Goal: Transaction & Acquisition: Purchase product/service

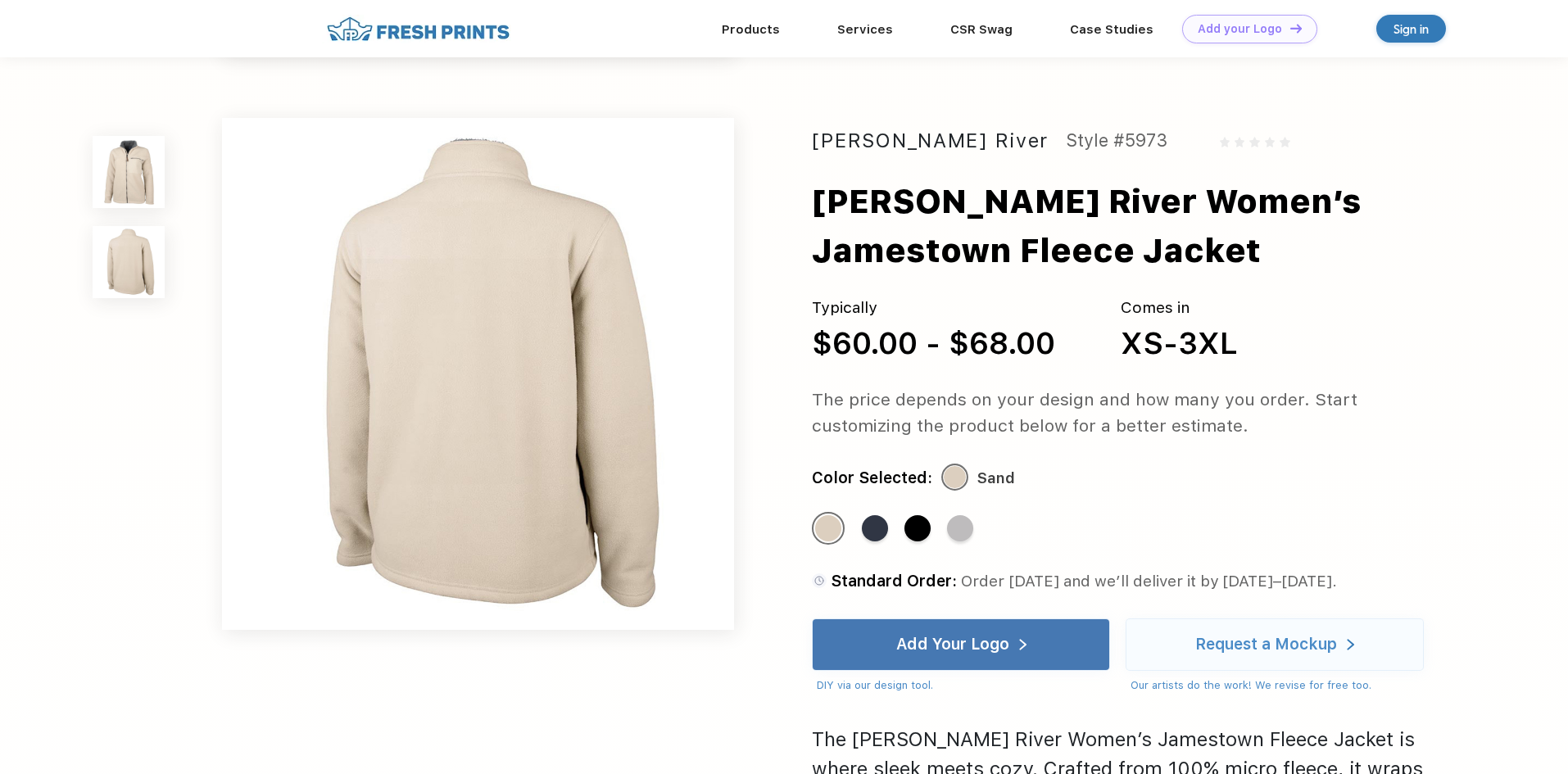
scroll to position [573, 0]
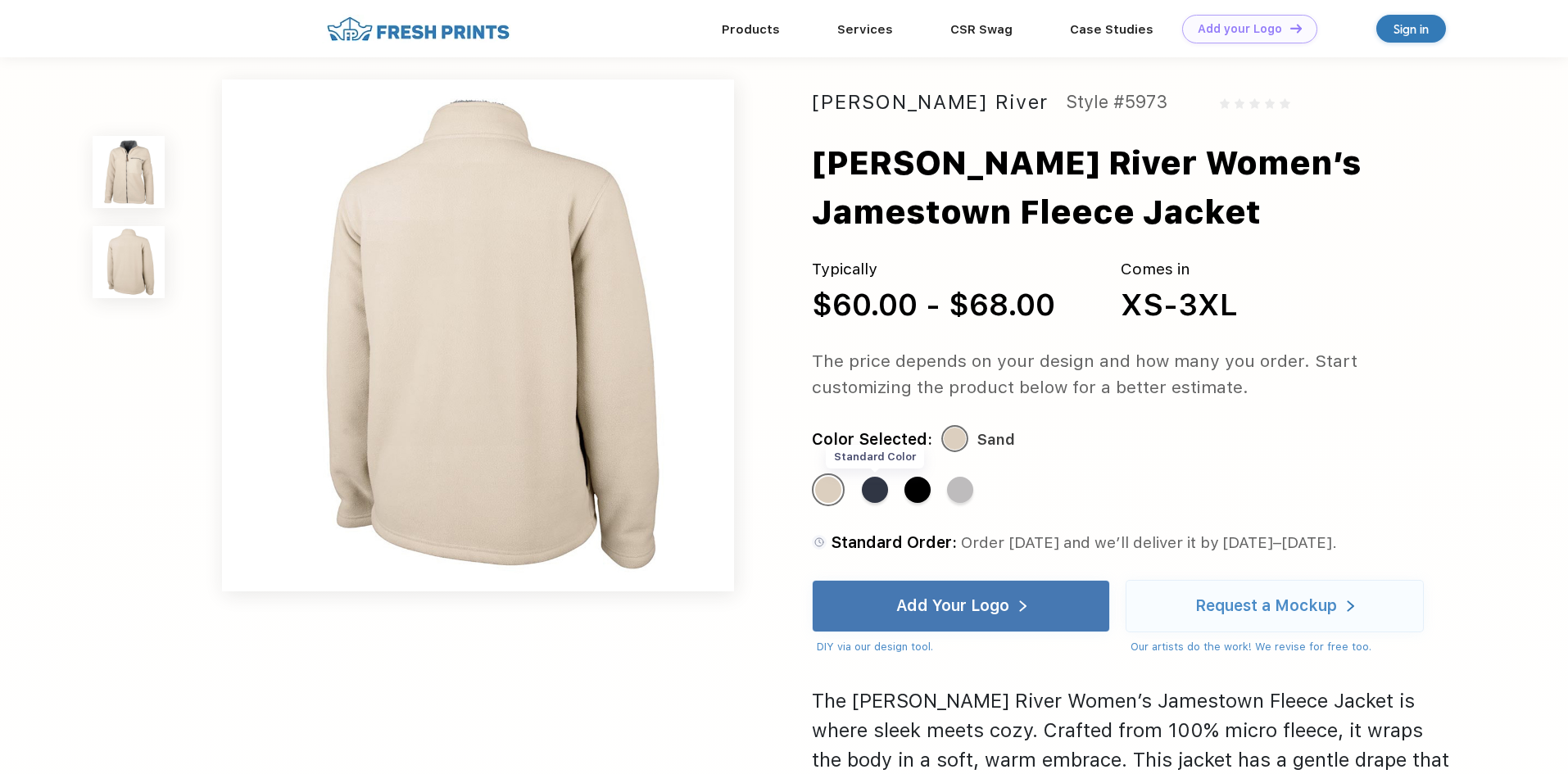
click at [875, 487] on div "Standard Color" at bounding box center [875, 489] width 26 height 26
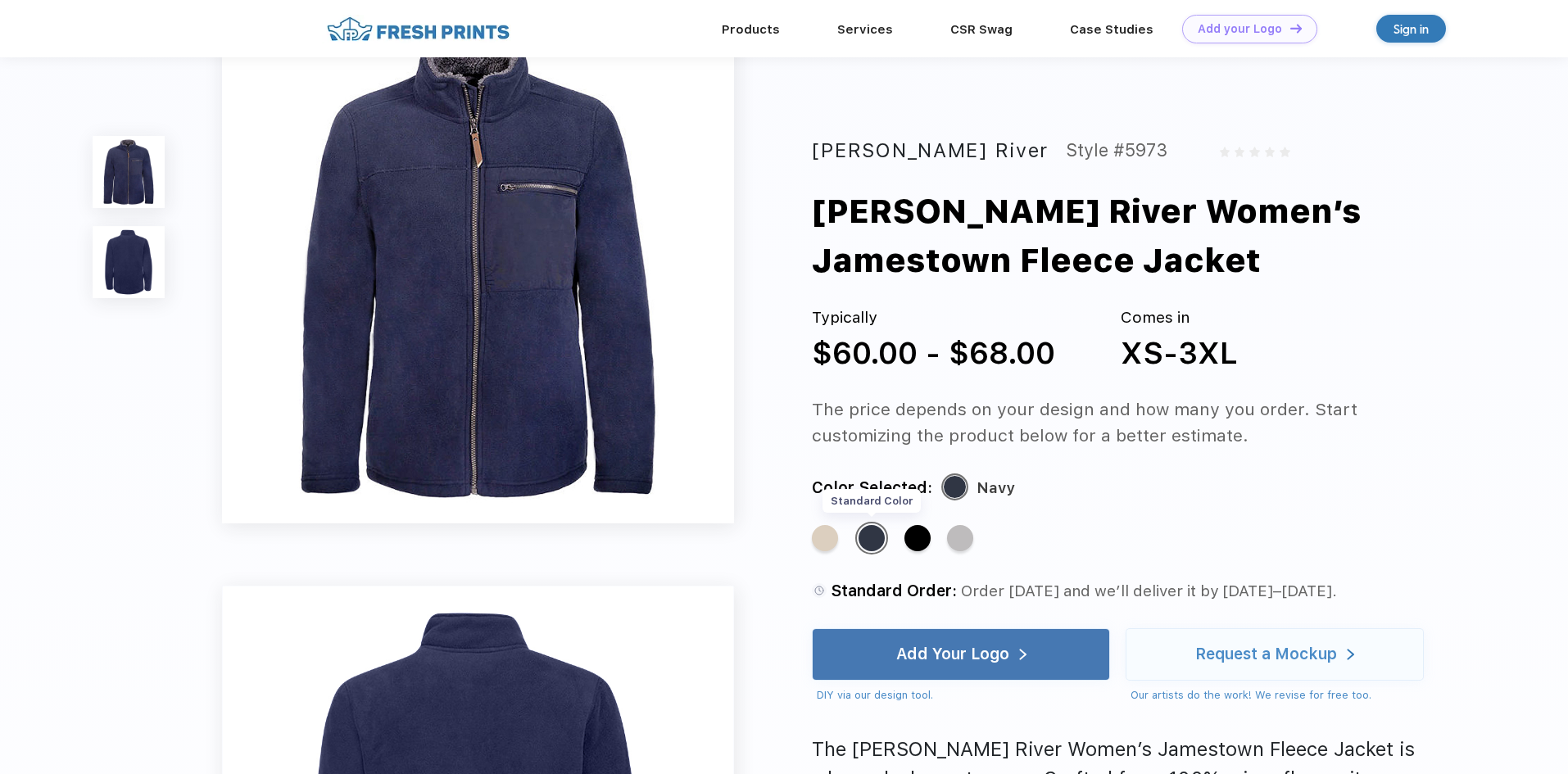
scroll to position [0, 0]
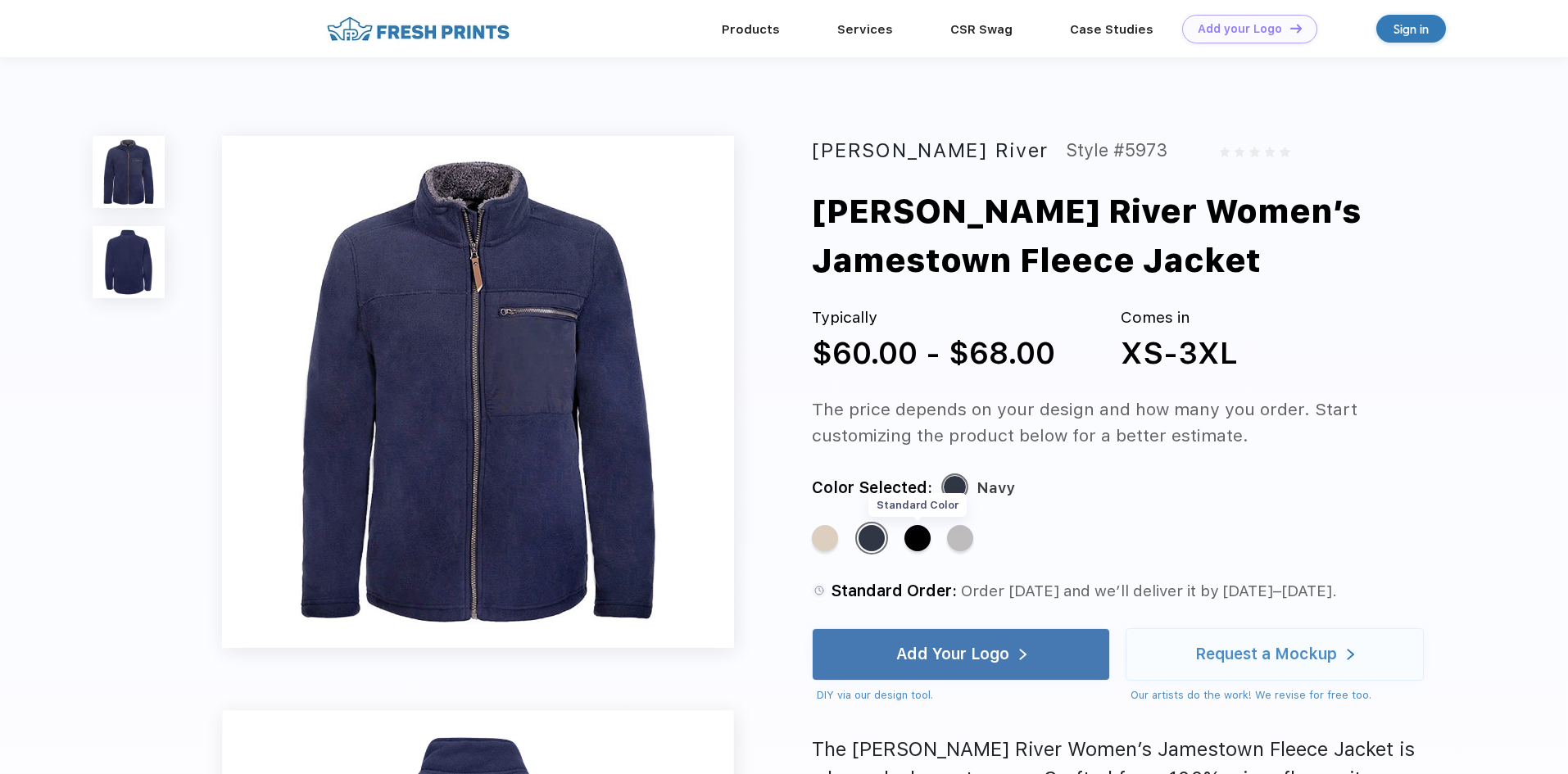
click at [921, 531] on div "Standard Color" at bounding box center [917, 537] width 26 height 26
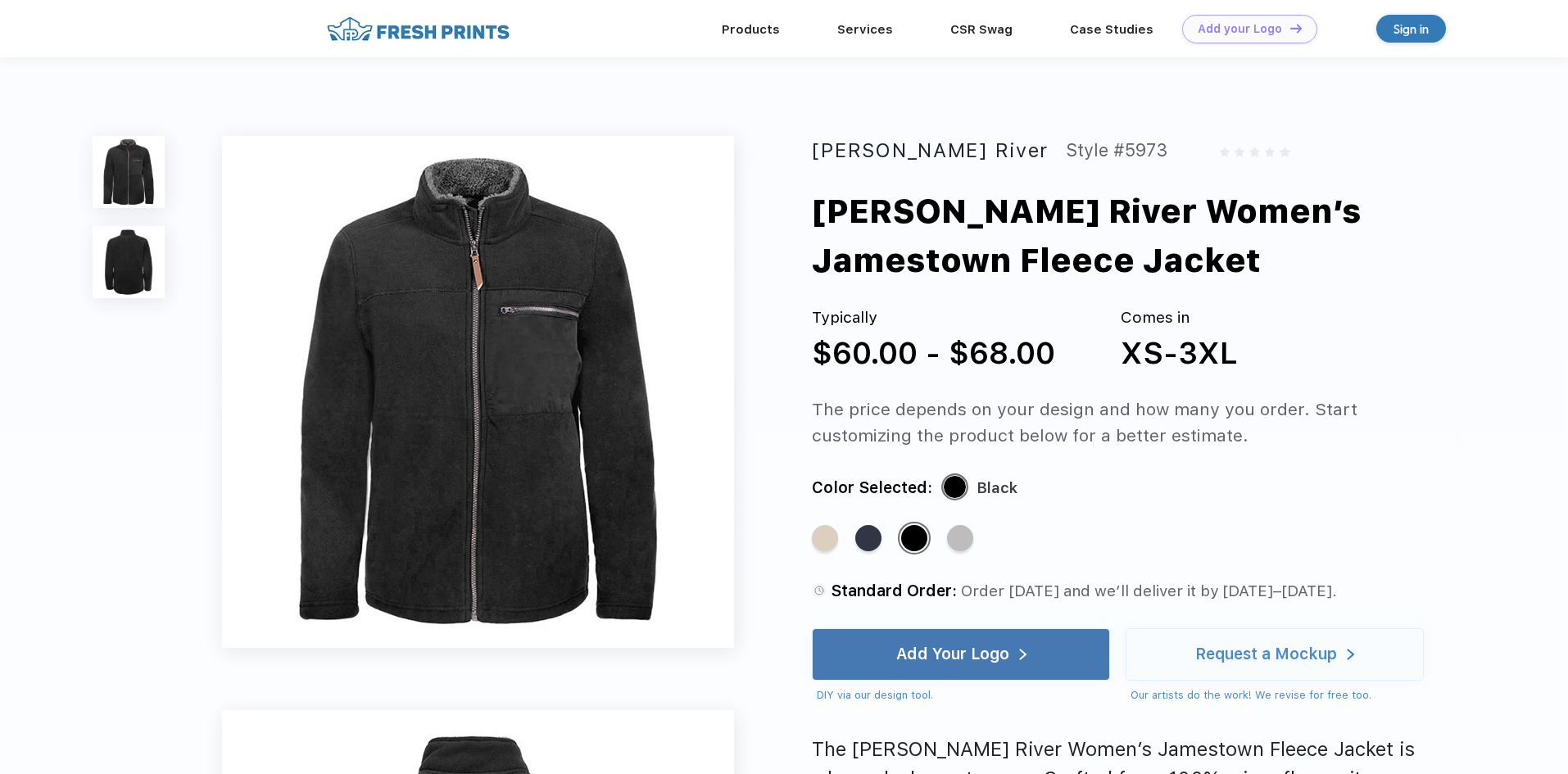
click at [940, 537] on div "Standard Color Standard Color Standard Color Standard Color" at bounding box center [1116, 546] width 608 height 49
click at [960, 542] on div "Standard Color" at bounding box center [960, 537] width 26 height 26
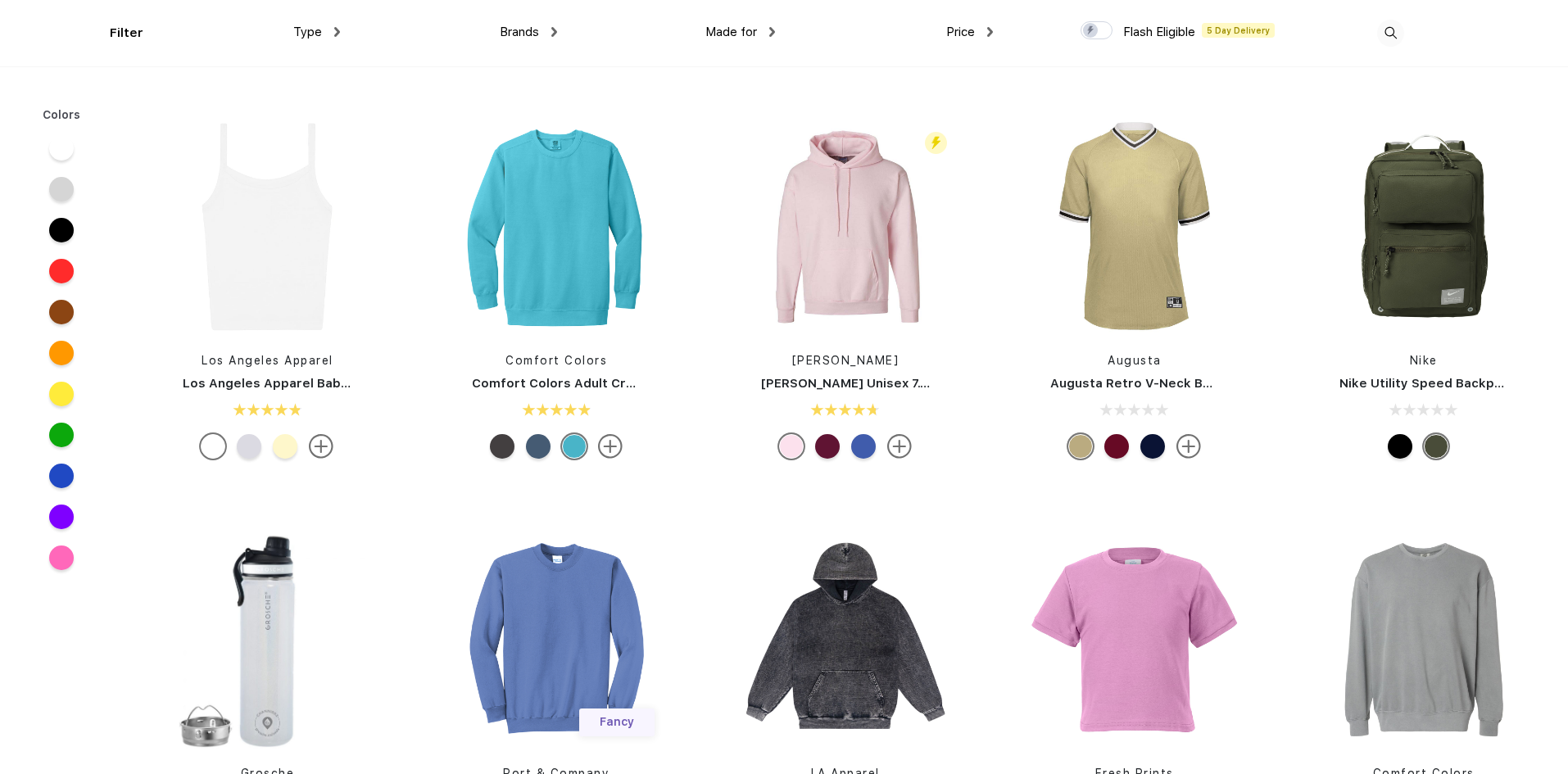
scroll to position [2458, 0]
